Goal: Task Accomplishment & Management: Use online tool/utility

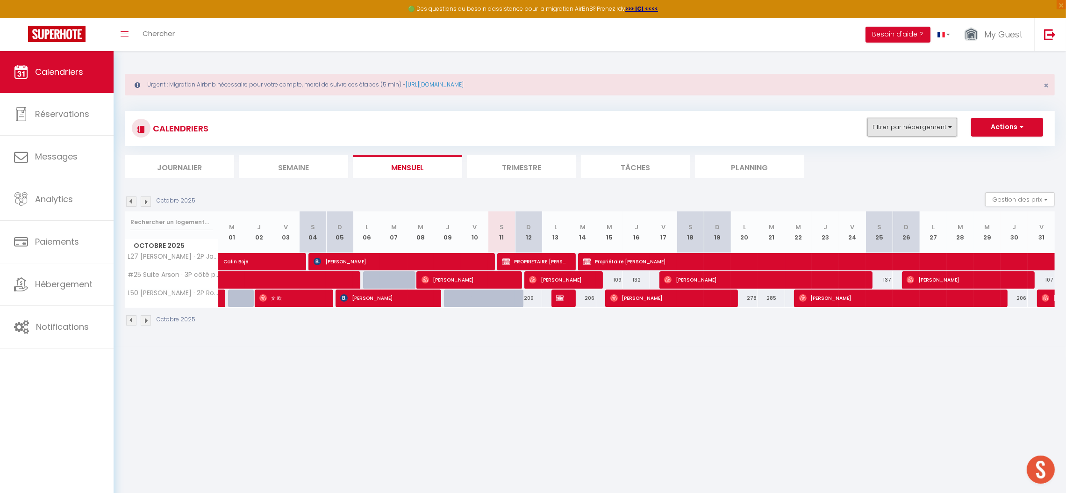
click at [896, 123] on button "Filtrer par hébergement" at bounding box center [913, 127] width 90 height 19
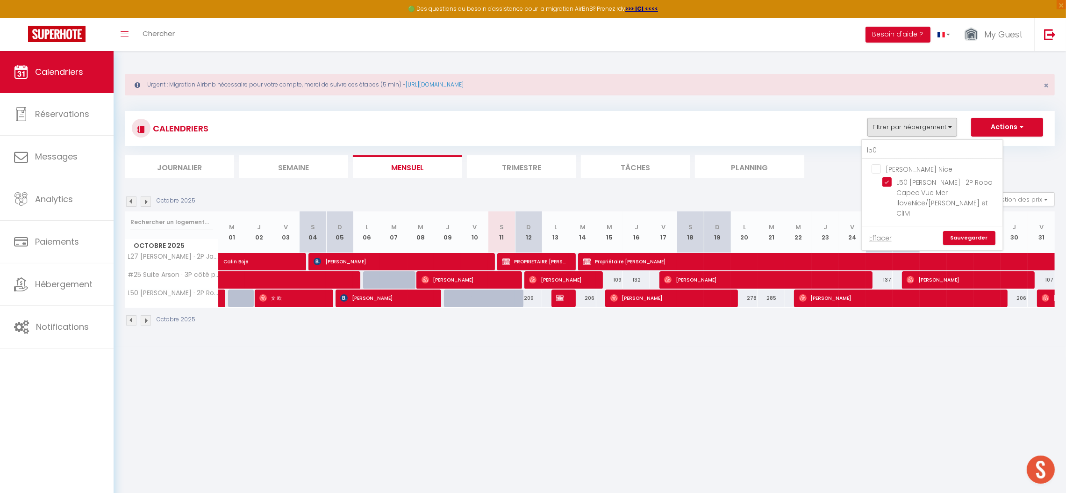
drag, startPoint x: 876, startPoint y: 171, endPoint x: 874, endPoint y: 152, distance: 18.8
click at [876, 171] on input "[PERSON_NAME] Nice" at bounding box center [942, 168] width 140 height 9
click at [876, 151] on input "l50" at bounding box center [932, 150] width 140 height 17
click at [874, 168] on input "[PERSON_NAME] Nice" at bounding box center [942, 168] width 140 height 9
checkbox input "false"
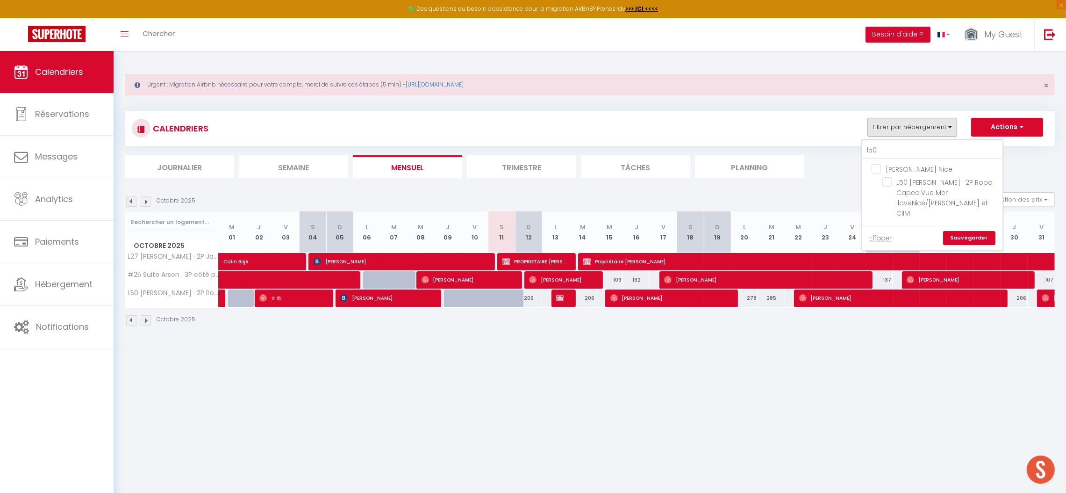
checkbox input "false"
click at [878, 150] on input "l50" at bounding box center [932, 150] width 140 height 17
type input "l"
checkbox input "false"
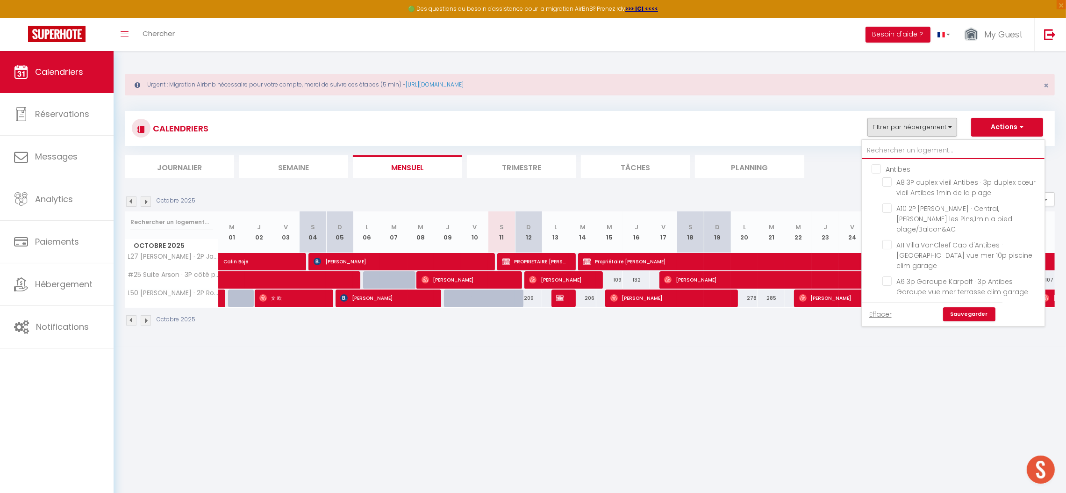
checkbox input "false"
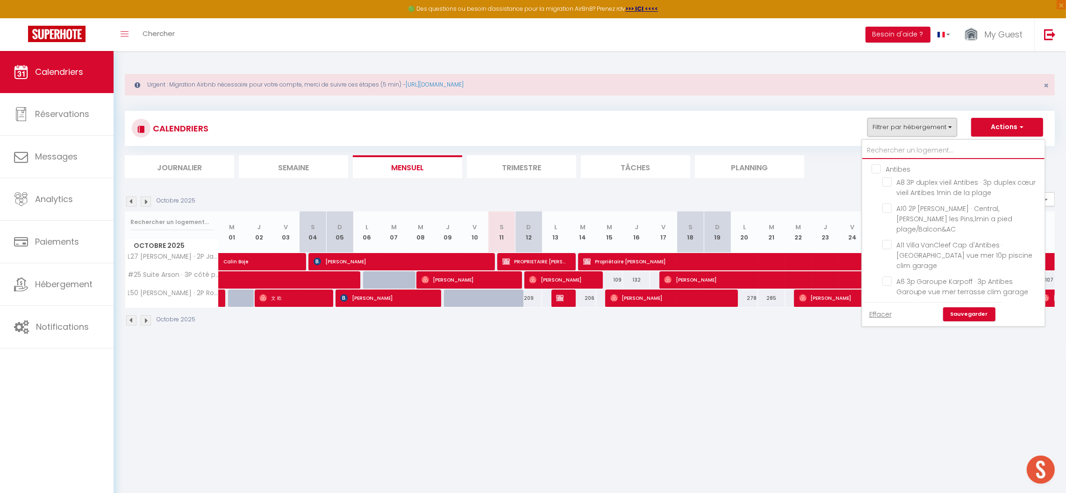
checkbox input "false"
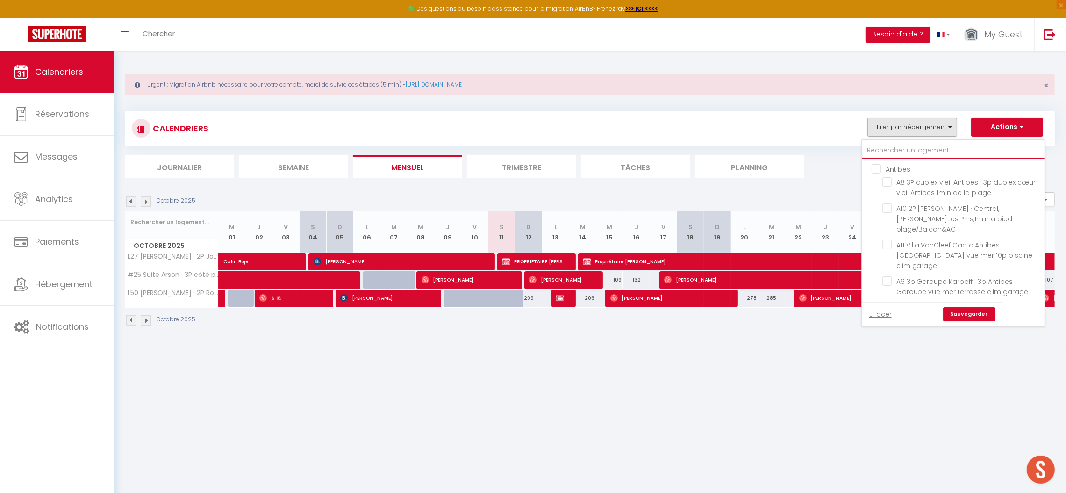
checkbox input "false"
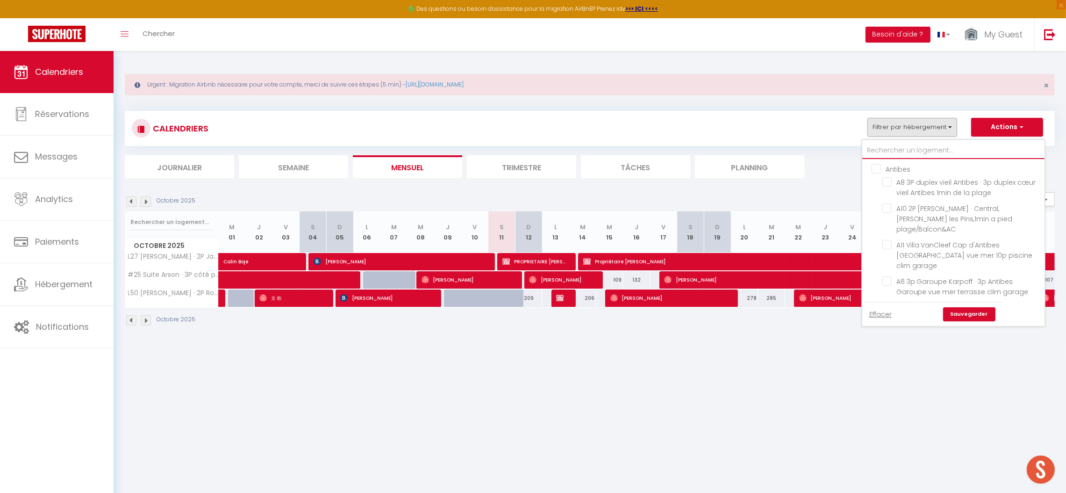
checkbox input "false"
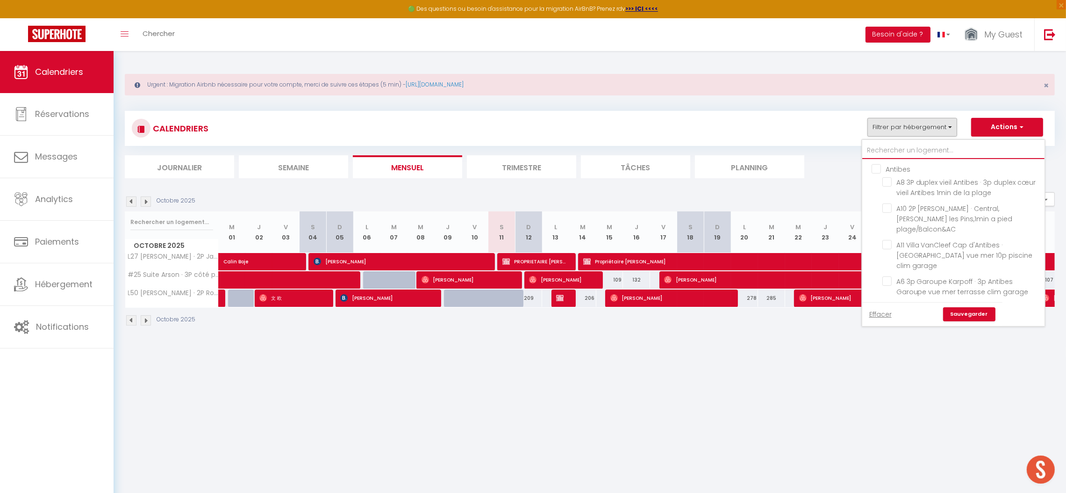
checkbox input "false"
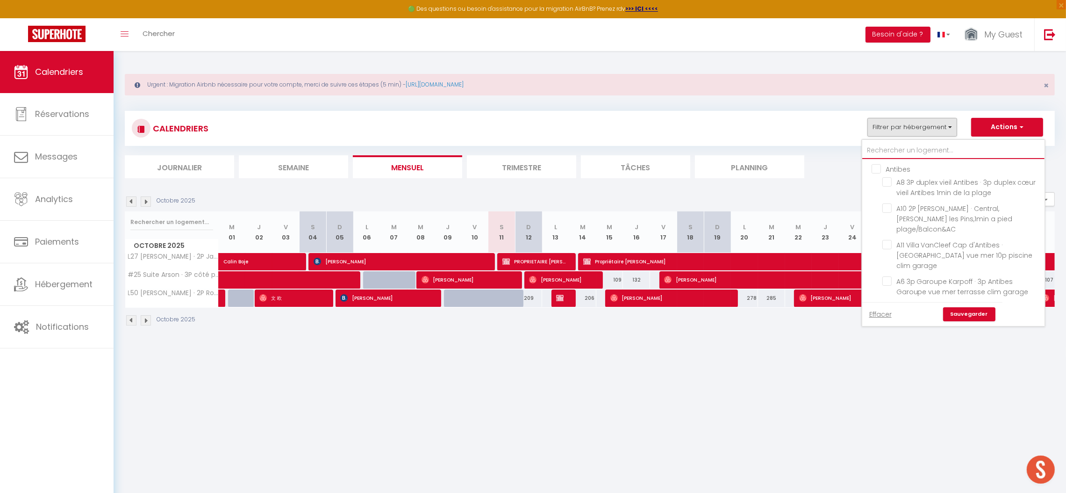
checkbox input "false"
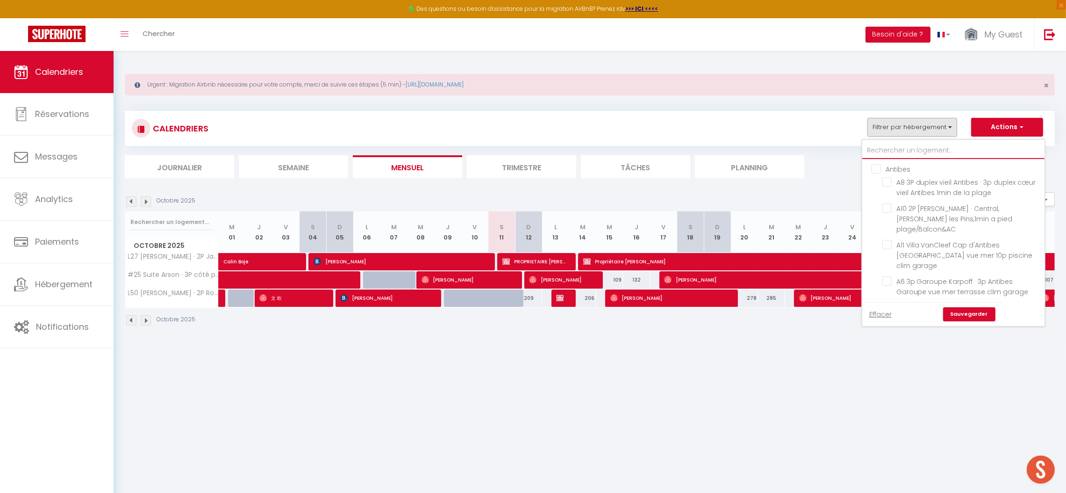
checkbox input "false"
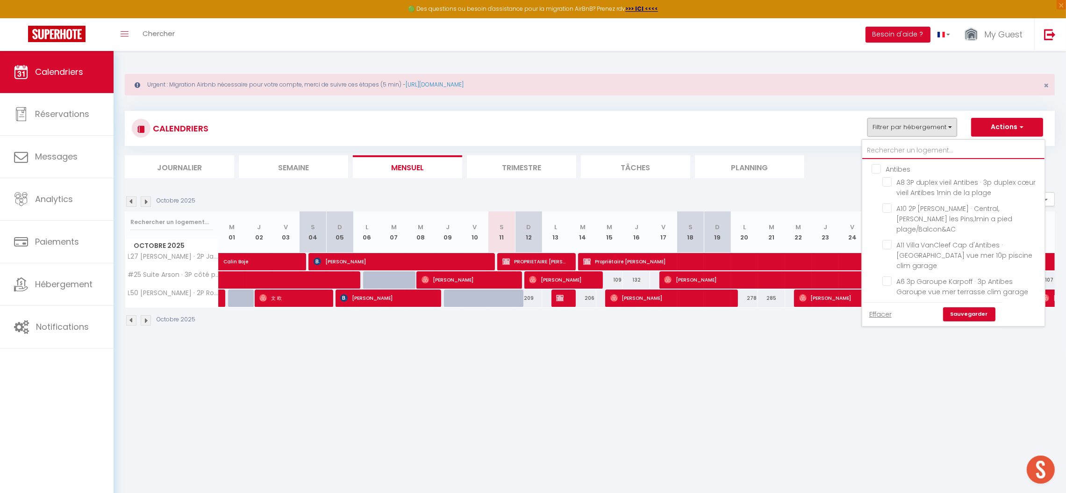
checkbox input "false"
checkbox input "true"
checkbox input "false"
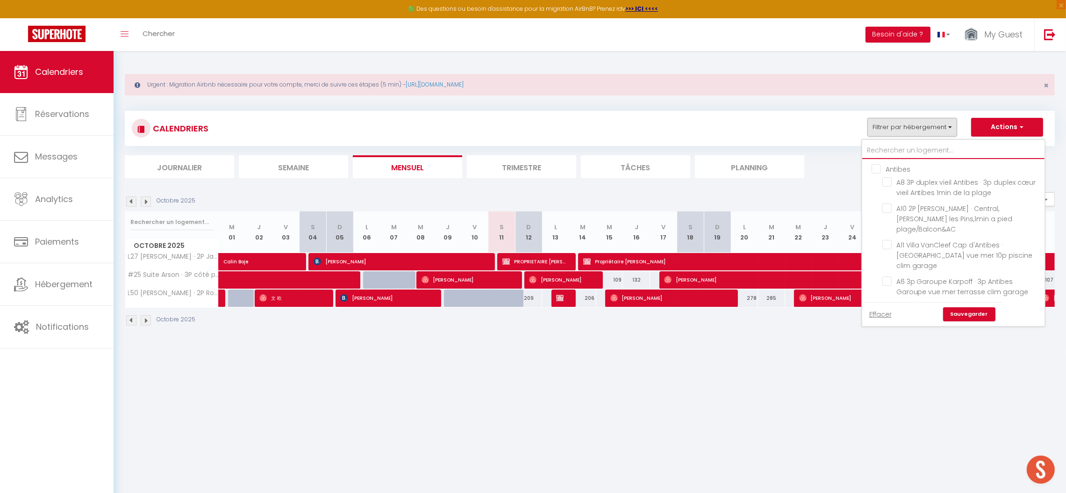
checkbox input "false"
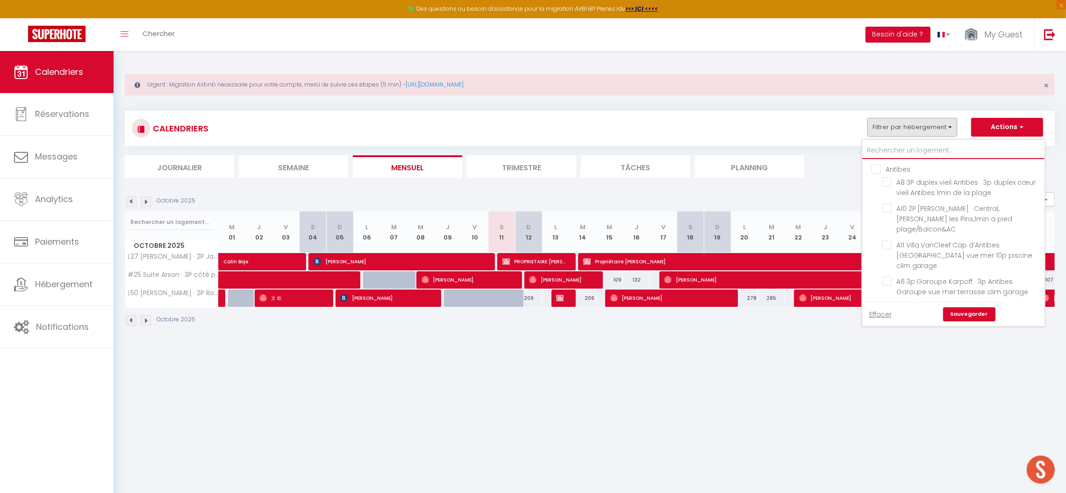
checkbox input "false"
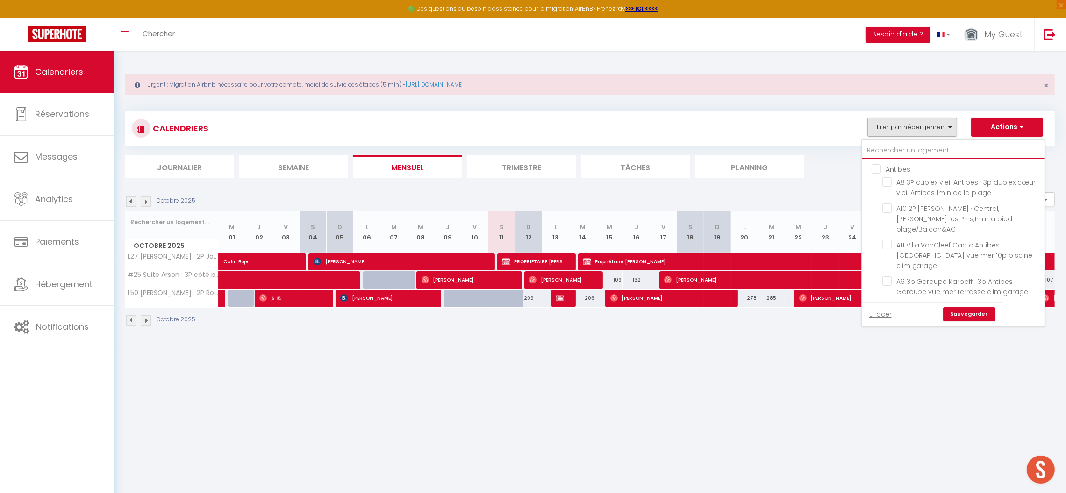
checkbox input "false"
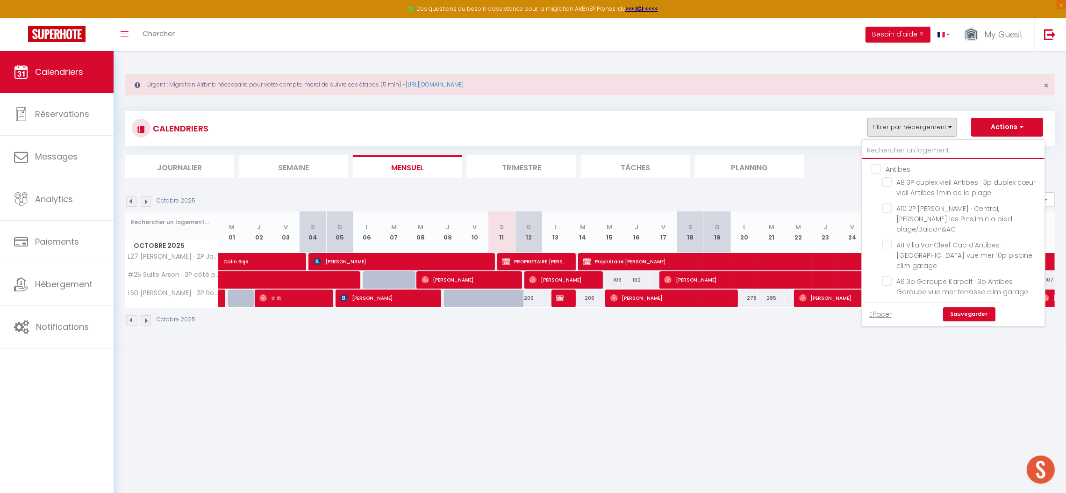
checkbox input "false"
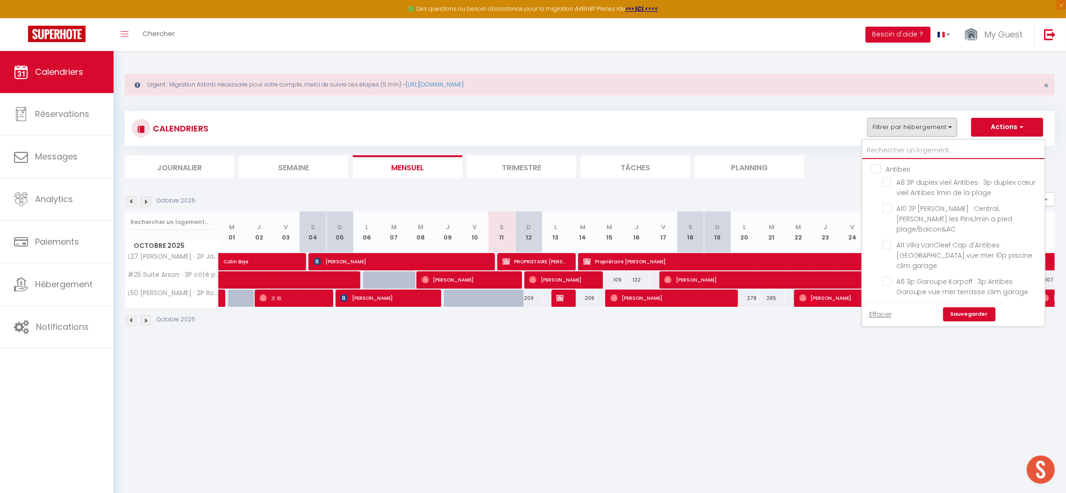
checkbox input "false"
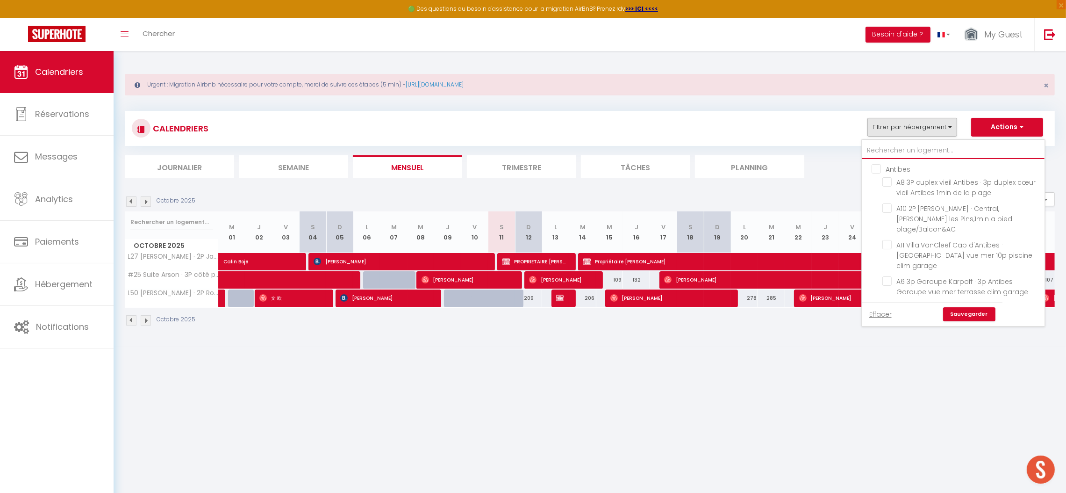
checkbox input "false"
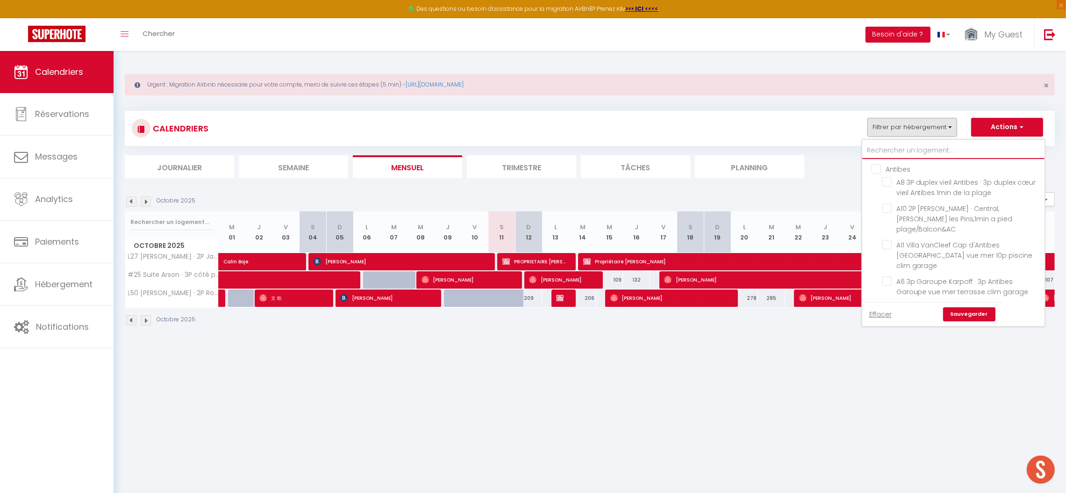
checkbox input "false"
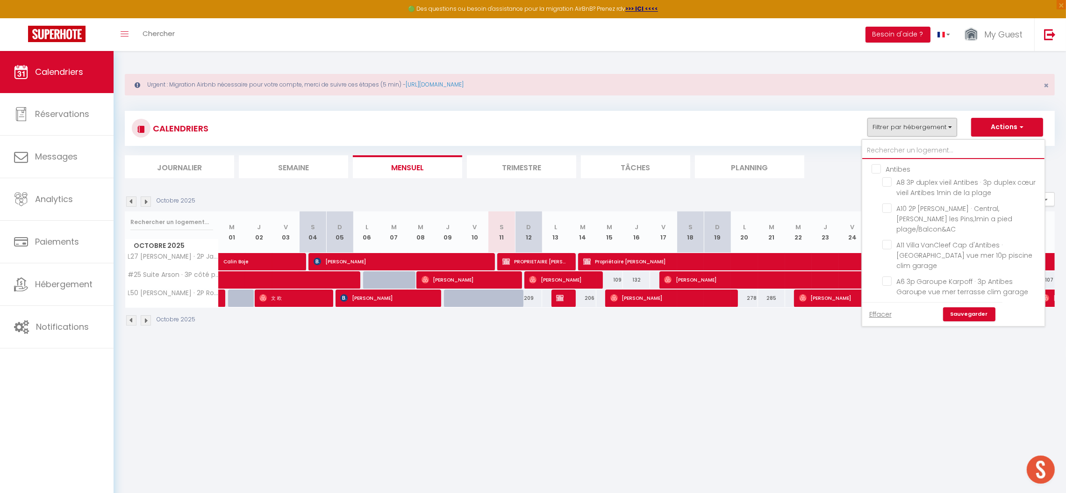
checkbox input "false"
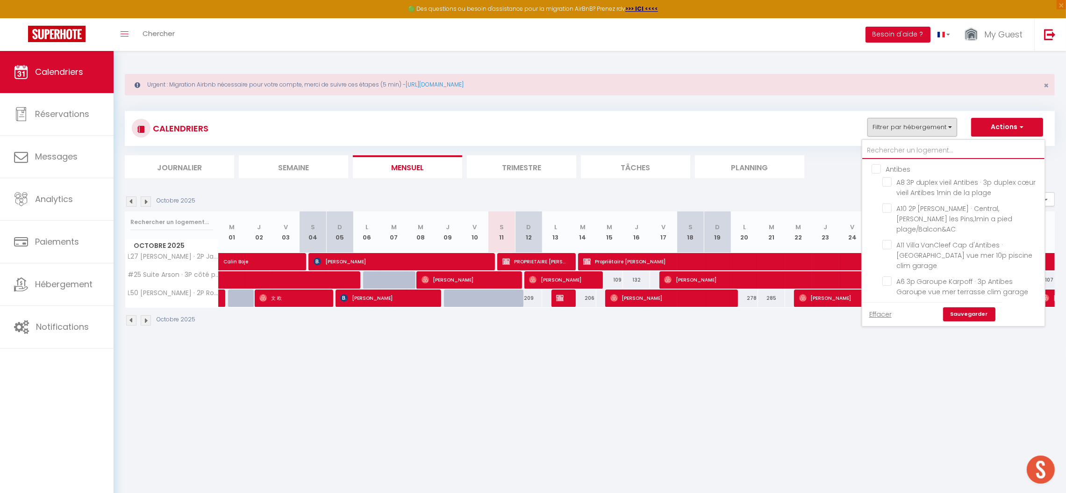
checkbox input "false"
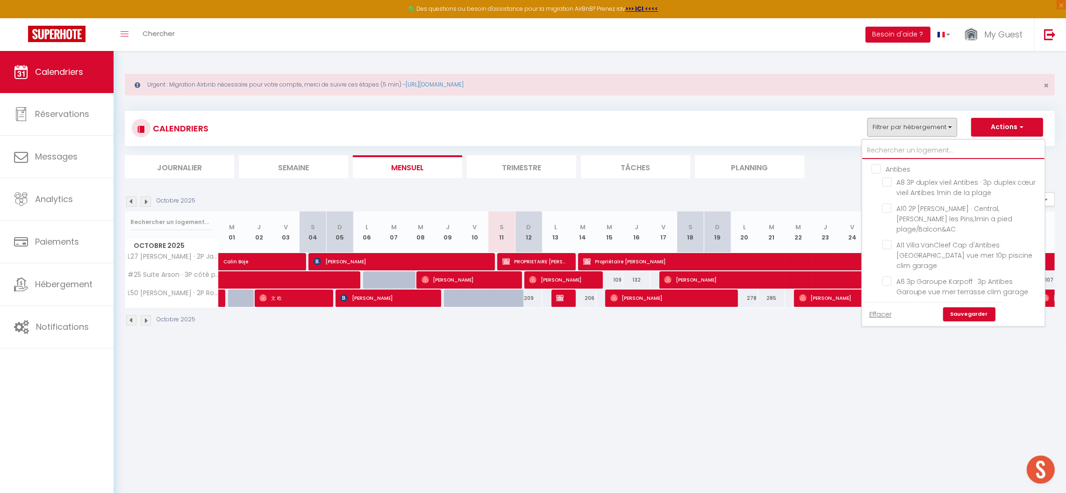
checkbox input "false"
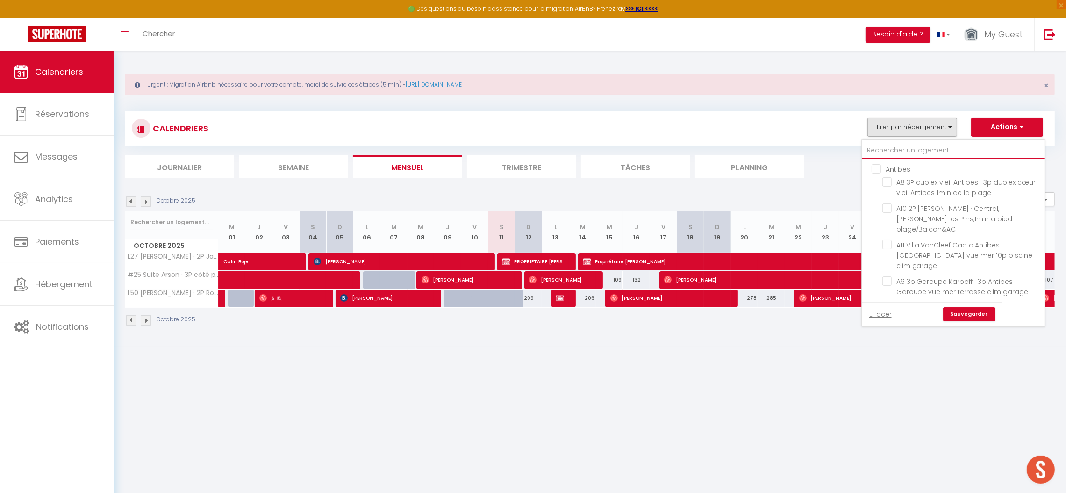
checkbox input "false"
type input "#"
checkbox input "false"
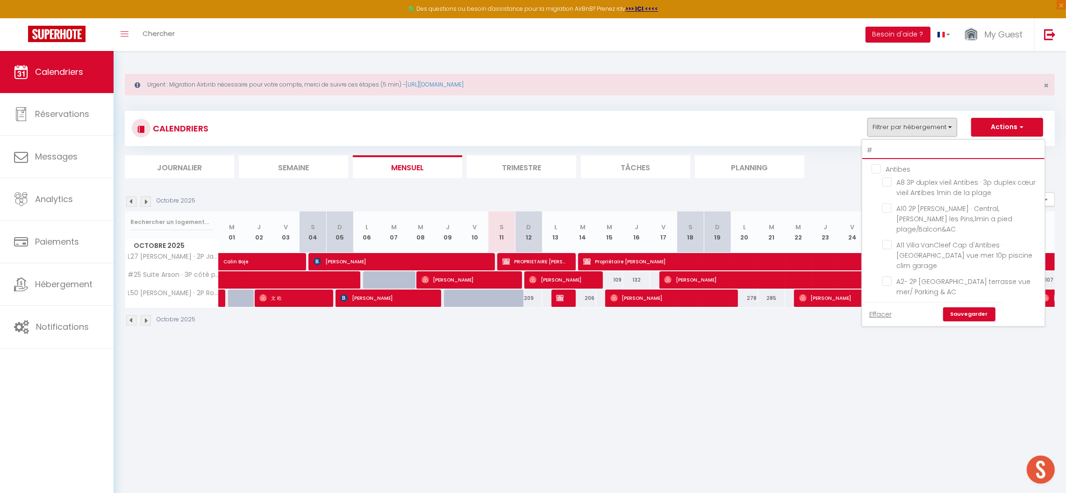
checkbox input "false"
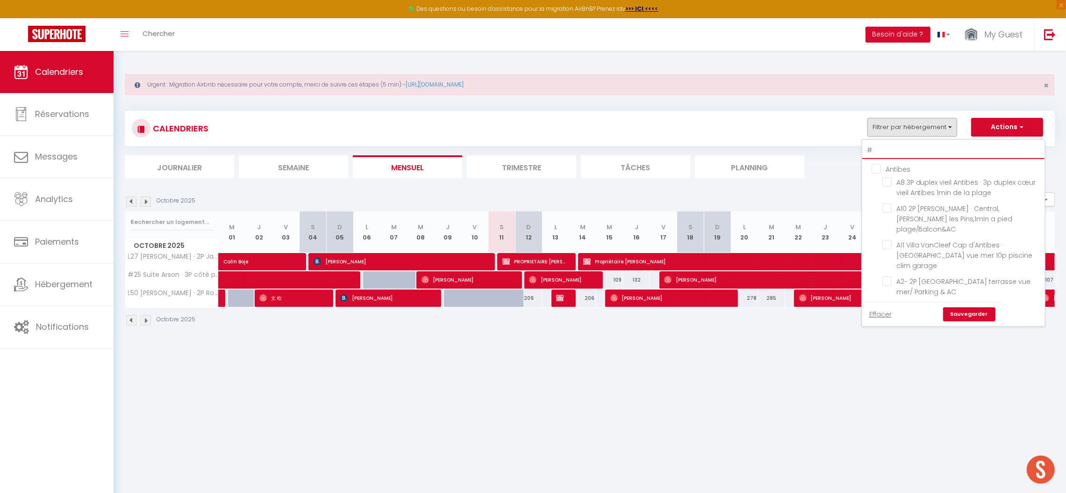
checkbox input "false"
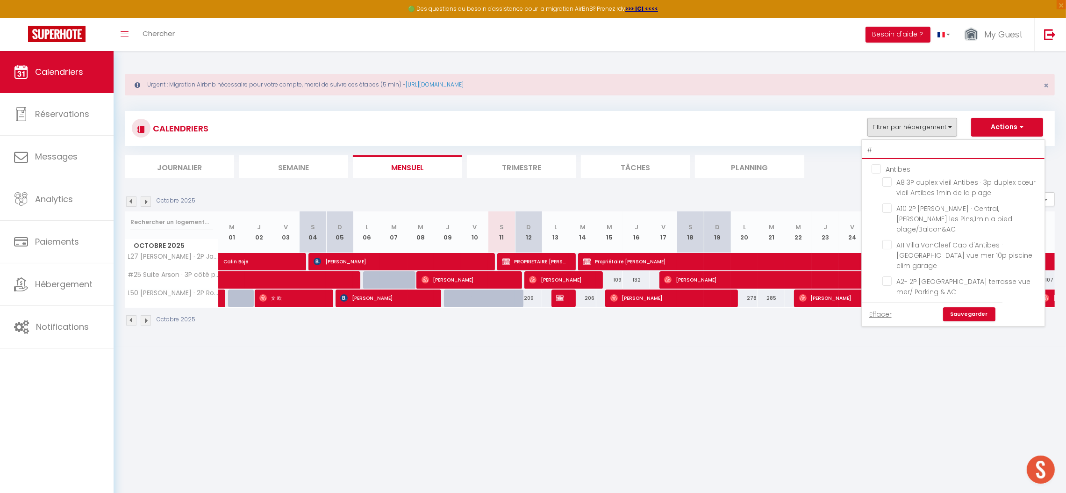
checkbox input "false"
type input "#9"
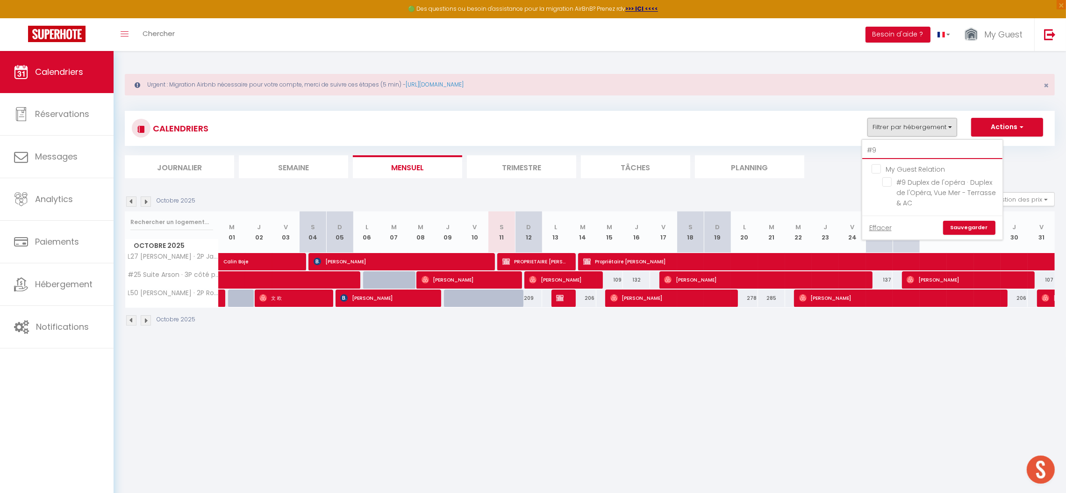
checkbox input "false"
type input "#9"
click at [890, 182] on input "#9 Duplex de l'opéra · Duplex de l'Opéra, Vue Mer - Terrasse & AC" at bounding box center [941, 181] width 117 height 9
checkbox input "true"
click at [963, 232] on link "Sauvegarder" at bounding box center [969, 228] width 52 height 14
